Goal: Understand process/instructions

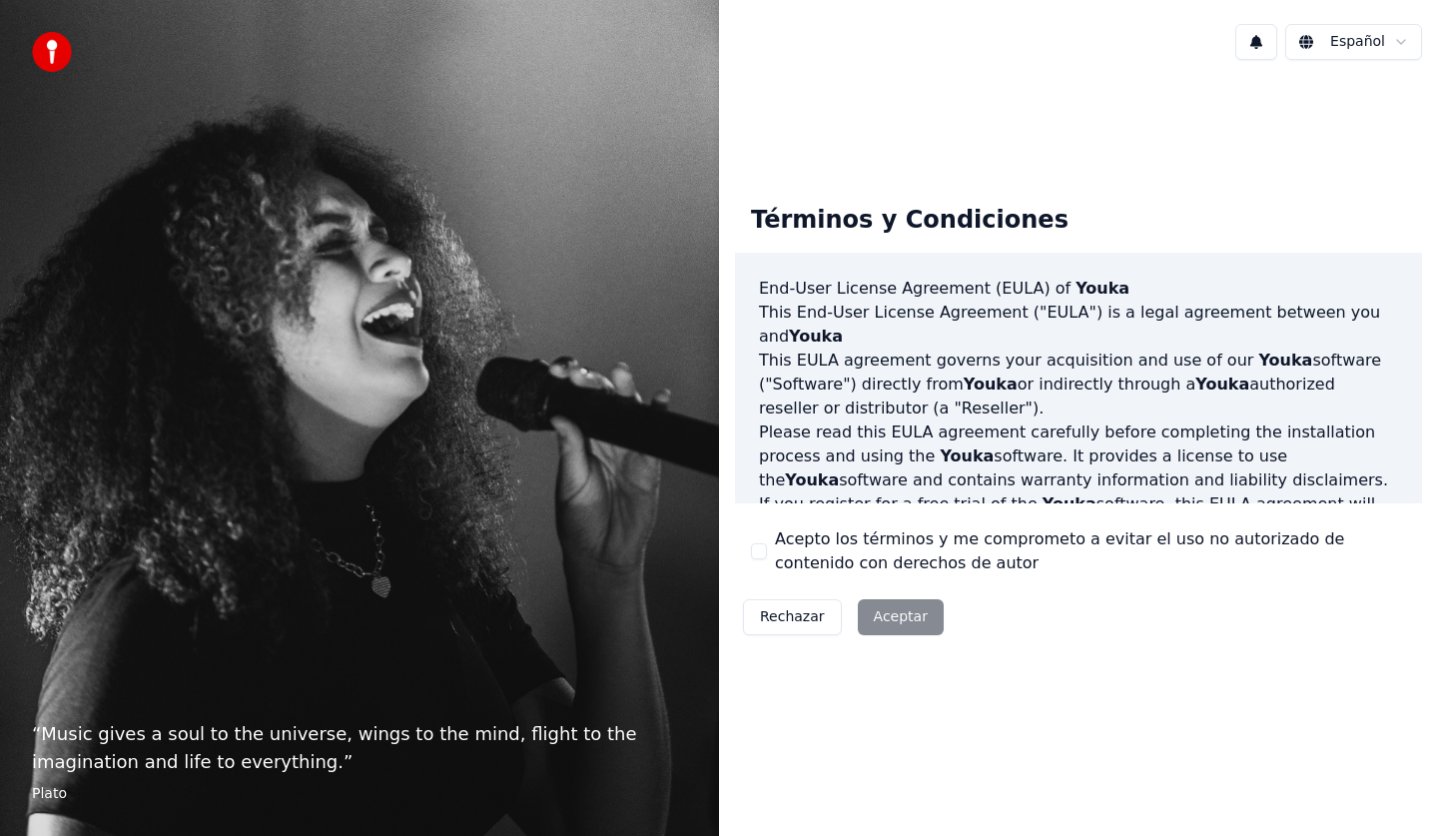
click at [884, 618] on div "Rechazar Aceptar" at bounding box center [843, 617] width 217 height 52
click at [883, 617] on div "Rechazar Aceptar" at bounding box center [843, 617] width 217 height 52
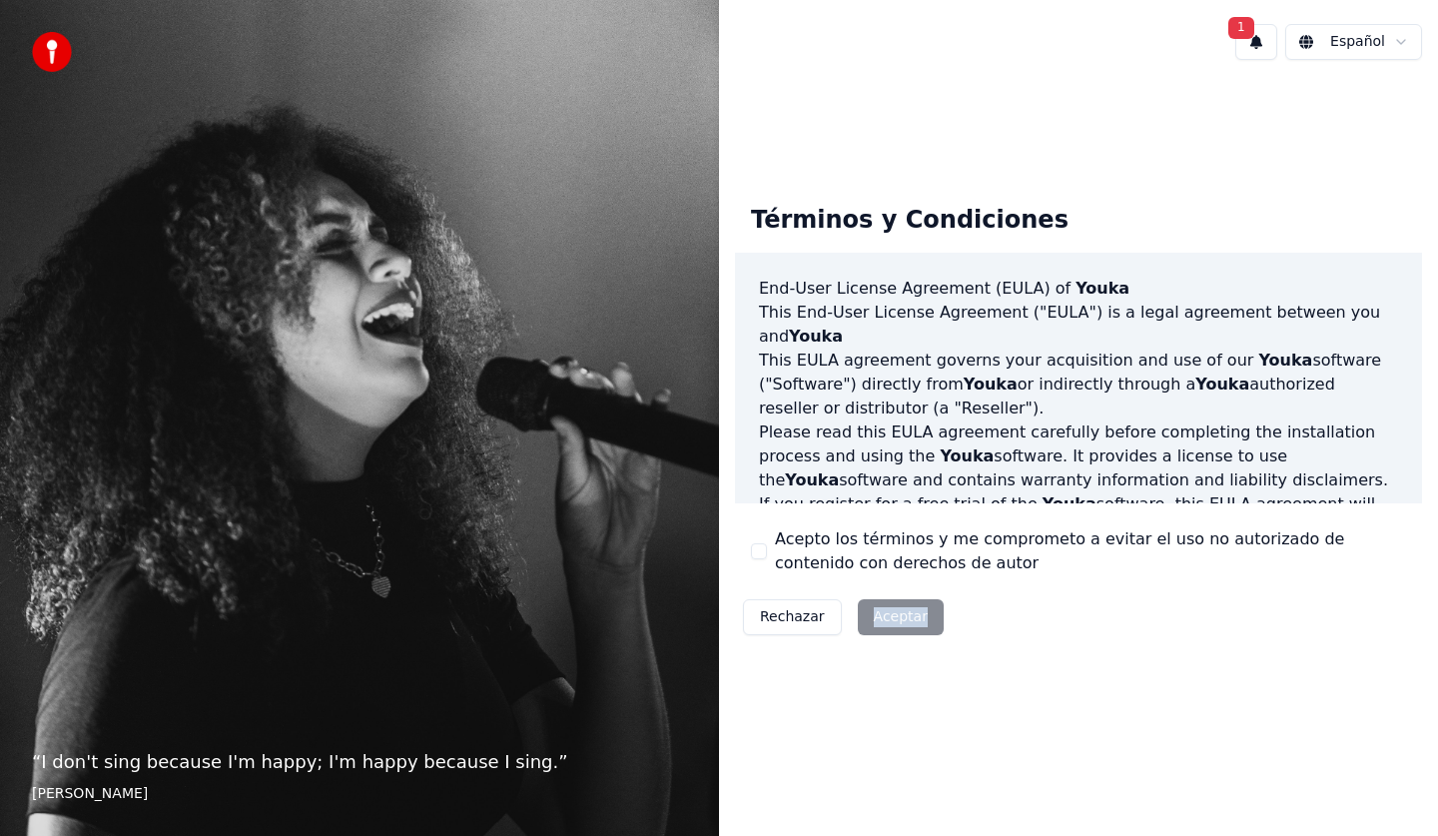
click at [1265, 45] on button "1" at bounding box center [1257, 42] width 42 height 36
click at [1374, 102] on button "Actualizar" at bounding box center [1384, 105] width 103 height 36
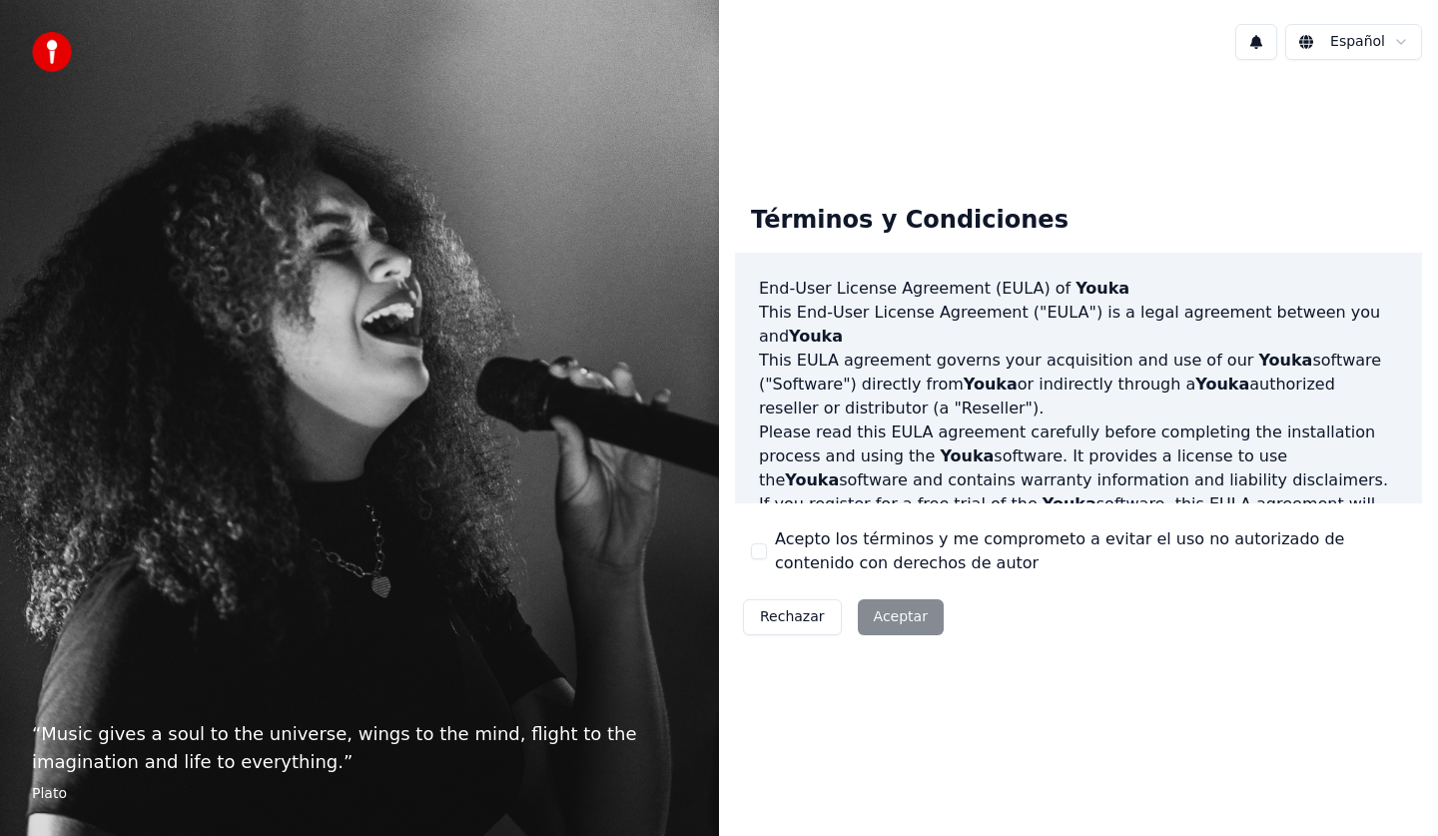
click at [282, 614] on div "“ Music gives a soul to the universe, wings to the mind, flight to the imaginat…" at bounding box center [359, 418] width 719 height 836
click at [293, 573] on div "“ Music gives a soul to the universe, wings to the mind, flight to the imaginat…" at bounding box center [359, 418] width 719 height 836
click at [372, 608] on div "“ Music gives a soul to the universe, wings to the mind, flight to the imaginat…" at bounding box center [359, 418] width 719 height 836
click at [785, 617] on button "Rechazar" at bounding box center [792, 617] width 99 height 36
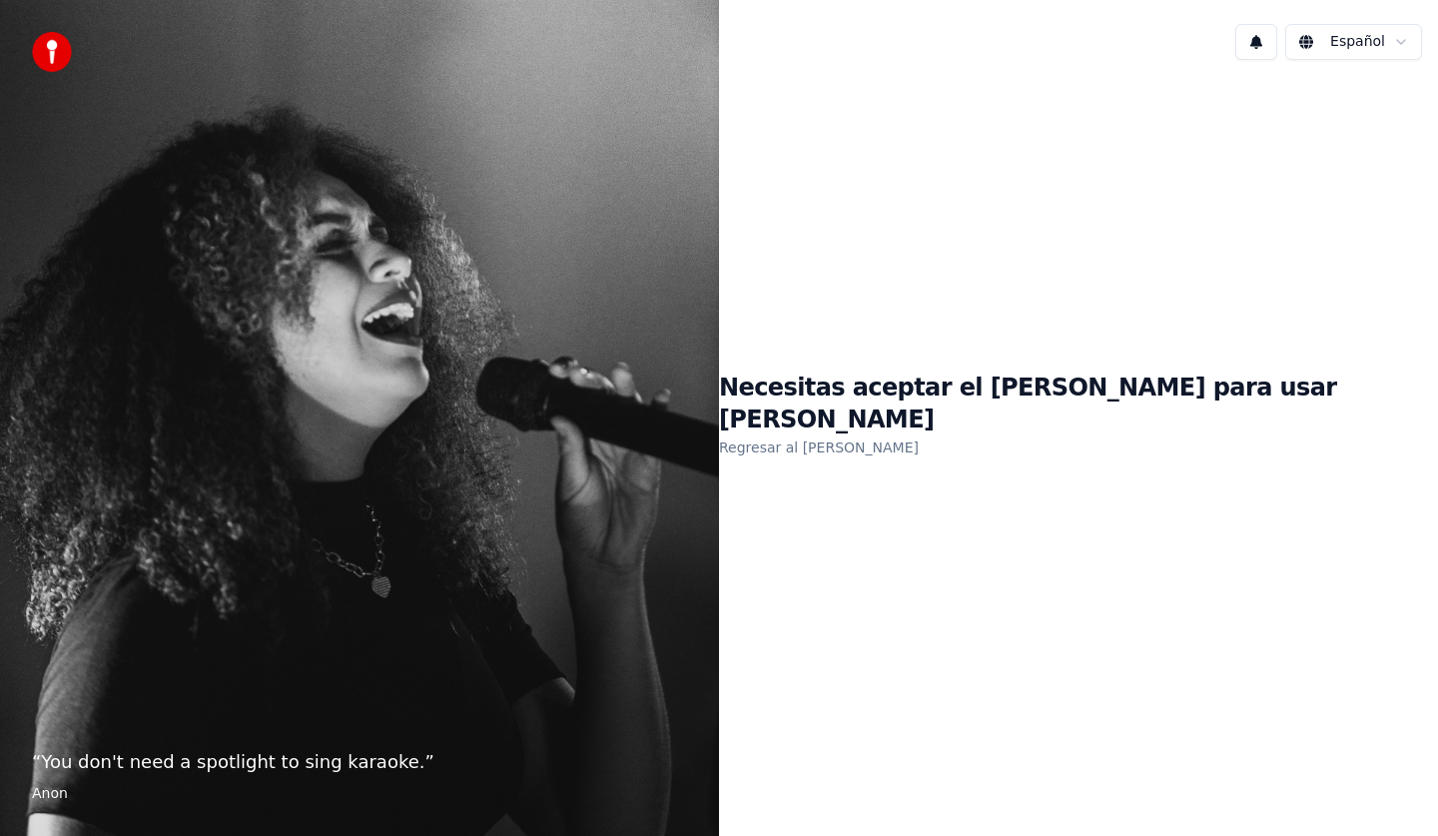
click at [919, 432] on link "Regresar al [PERSON_NAME]" at bounding box center [819, 448] width 200 height 32
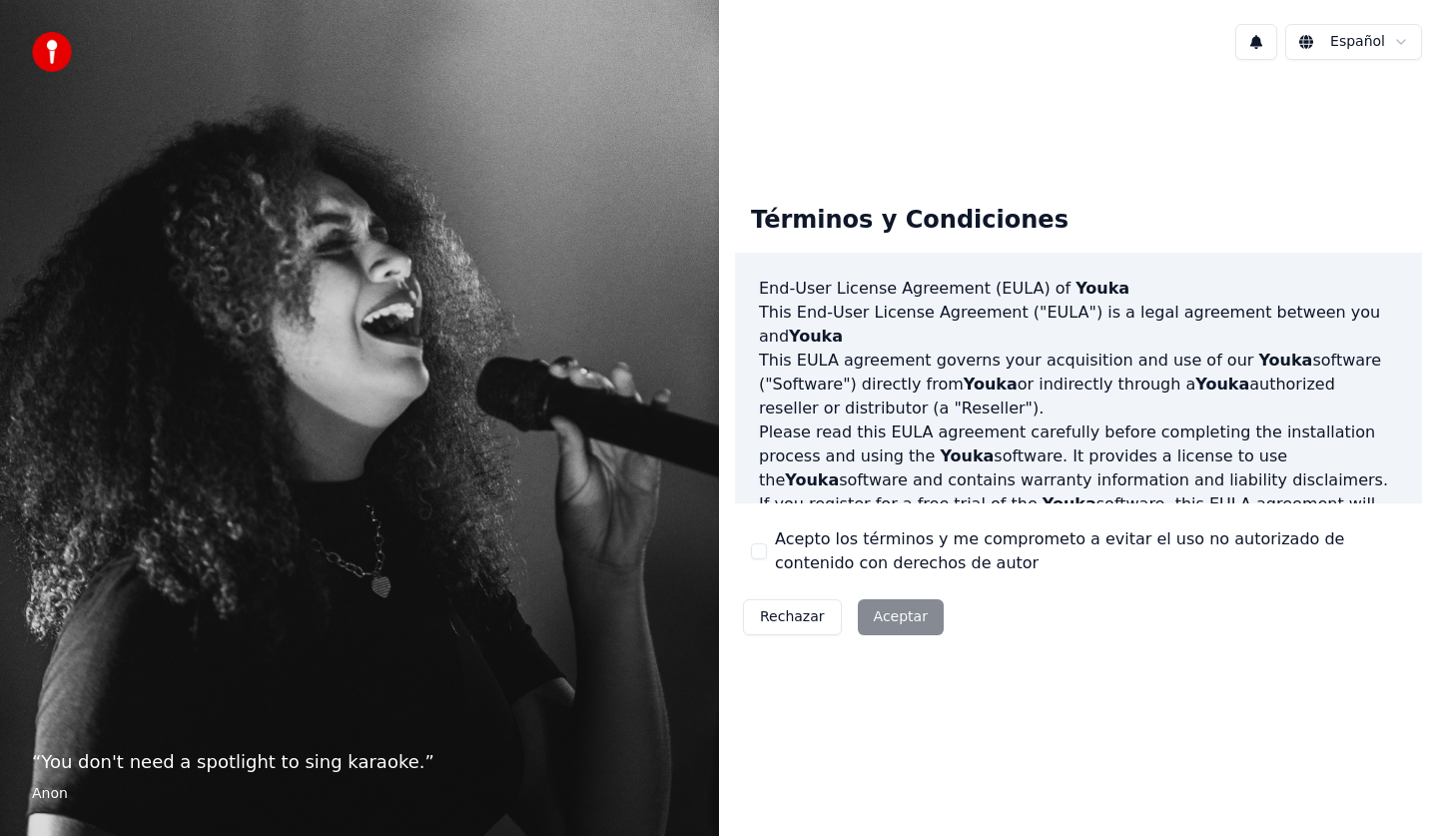
click at [880, 618] on div "Rechazar Aceptar" at bounding box center [843, 617] width 217 height 52
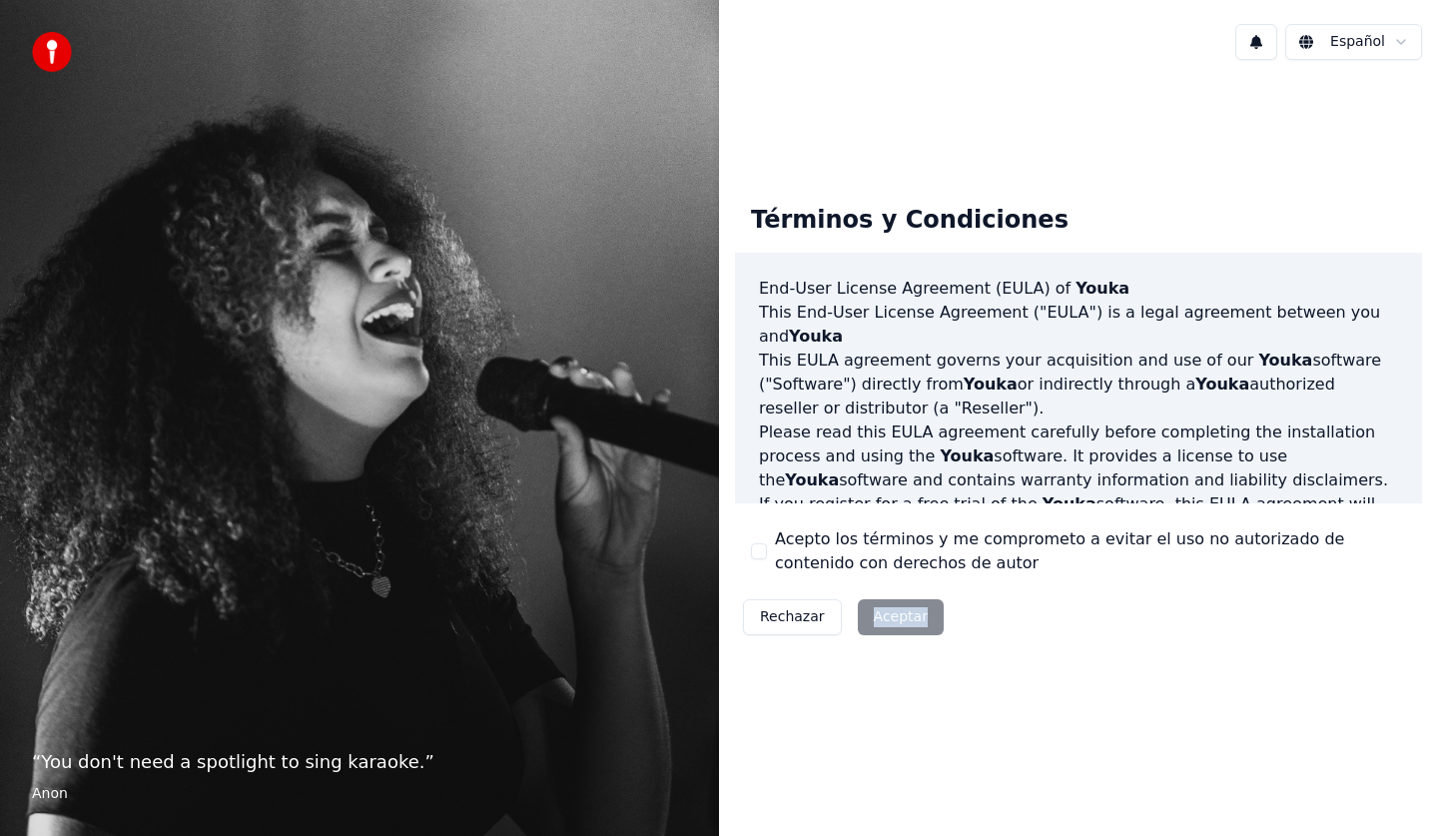
click at [880, 618] on div "Rechazar Aceptar" at bounding box center [843, 617] width 217 height 52
